Goal: Task Accomplishment & Management: Complete application form

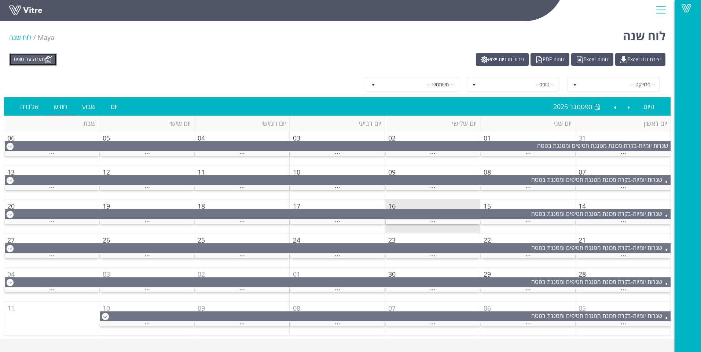
click at [30, 61] on link "מענה על טופס" at bounding box center [33, 59] width 48 height 13
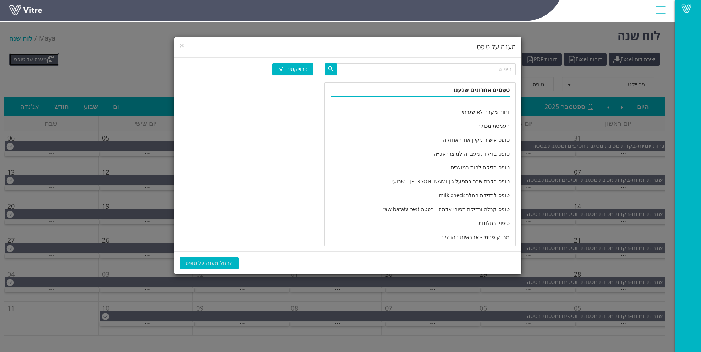
scroll to position [1208, 0]
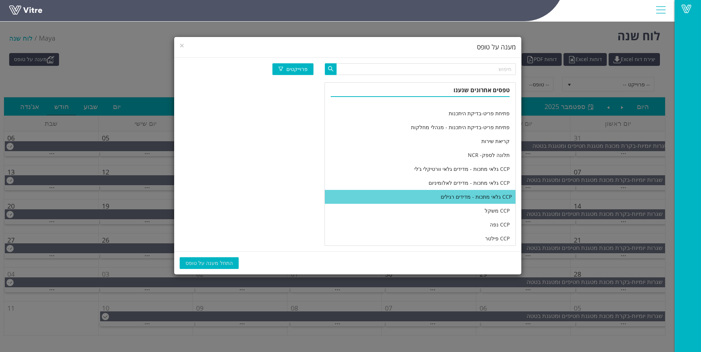
click at [431, 199] on li "CCP גלאי מתכות - מדידים רגילים" at bounding box center [420, 197] width 191 height 14
click at [195, 262] on span "התחל מענה על טופס" at bounding box center [208, 263] width 47 height 8
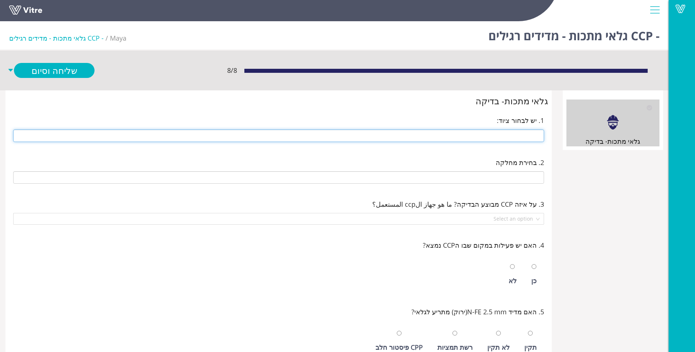
click at [451, 140] on input "text" at bounding box center [278, 136] width 531 height 12
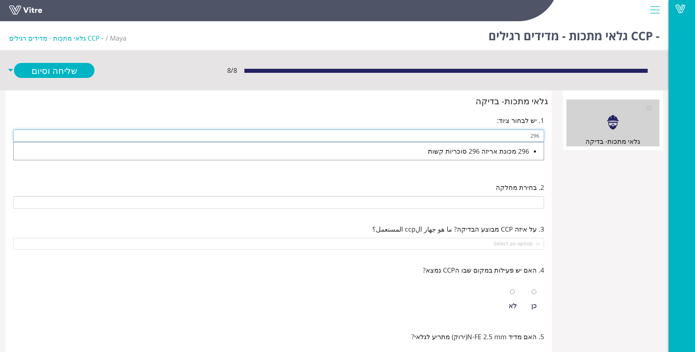
type input "296 מכונת אריזה 296 סוכריות קשות"
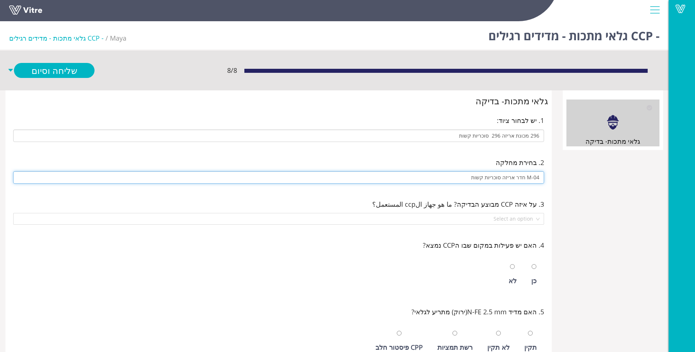
type input "M-04 חדר אריזה סוכריות קשות"
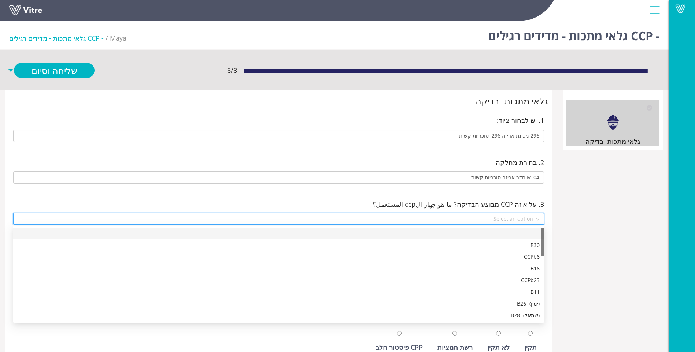
scroll to position [246, 0]
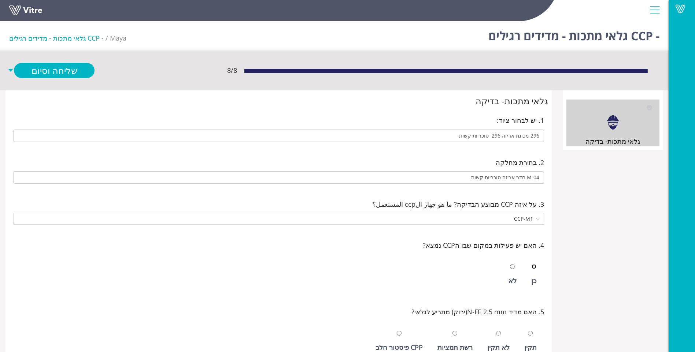
click at [532, 265] on input "radio" at bounding box center [534, 267] width 5 height 5
radio input "true"
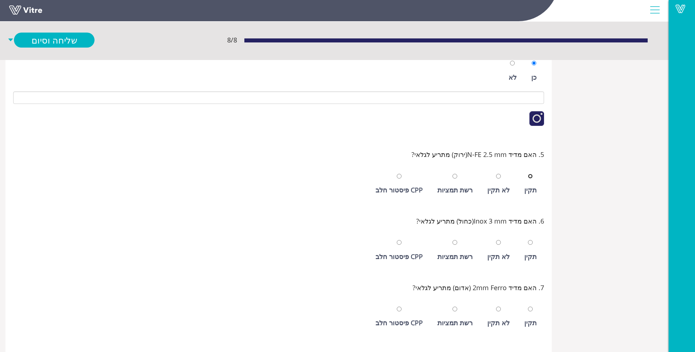
click at [528, 174] on input "radio" at bounding box center [530, 176] width 5 height 5
radio input "true"
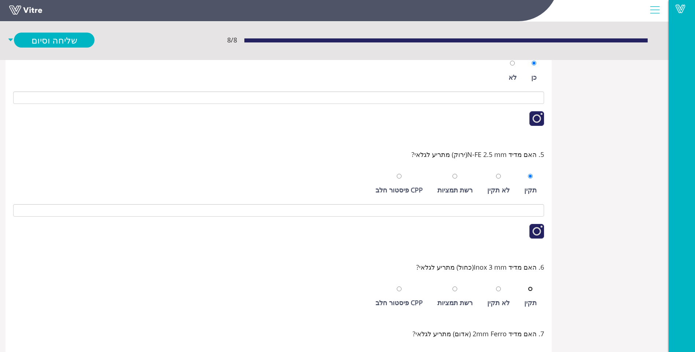
click at [528, 287] on input "radio" at bounding box center [530, 289] width 5 height 5
radio input "true"
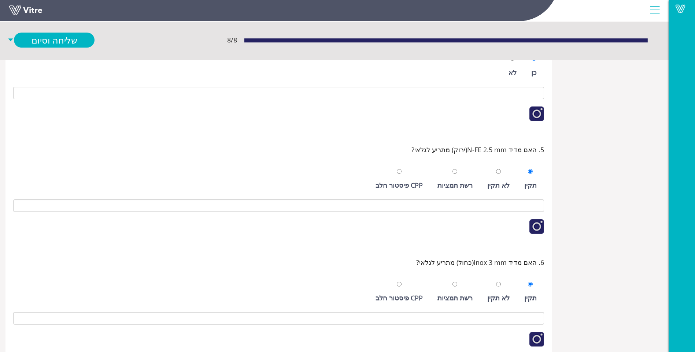
scroll to position [350, 0]
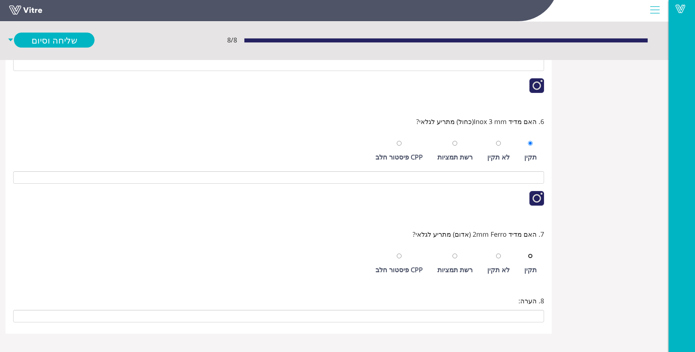
click at [528, 254] on input "radio" at bounding box center [530, 256] width 5 height 5
radio input "true"
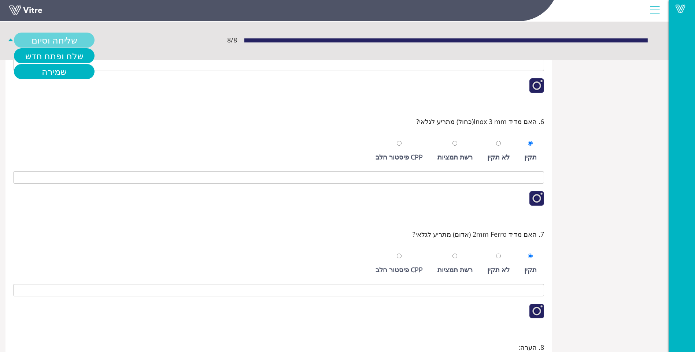
click at [38, 40] on link "שליחה וסיום" at bounding box center [54, 40] width 81 height 15
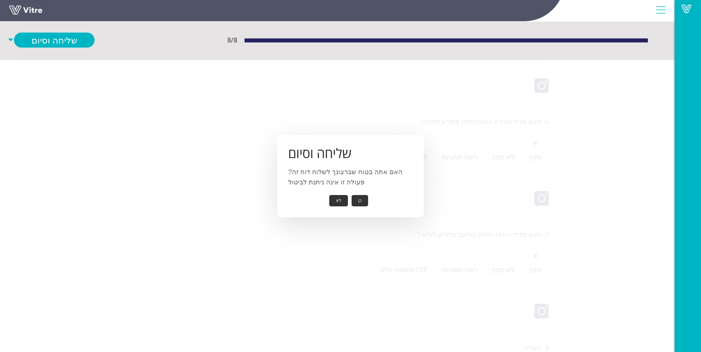
click at [360, 200] on button "כן" at bounding box center [359, 200] width 16 height 11
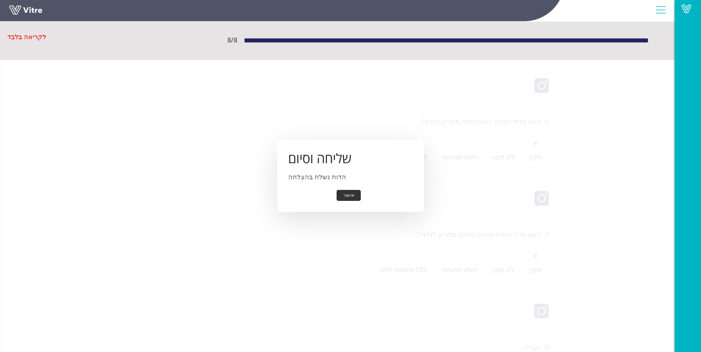
click at [351, 194] on button "אישור" at bounding box center [348, 195] width 24 height 11
